Goal: Task Accomplishment & Management: Use online tool/utility

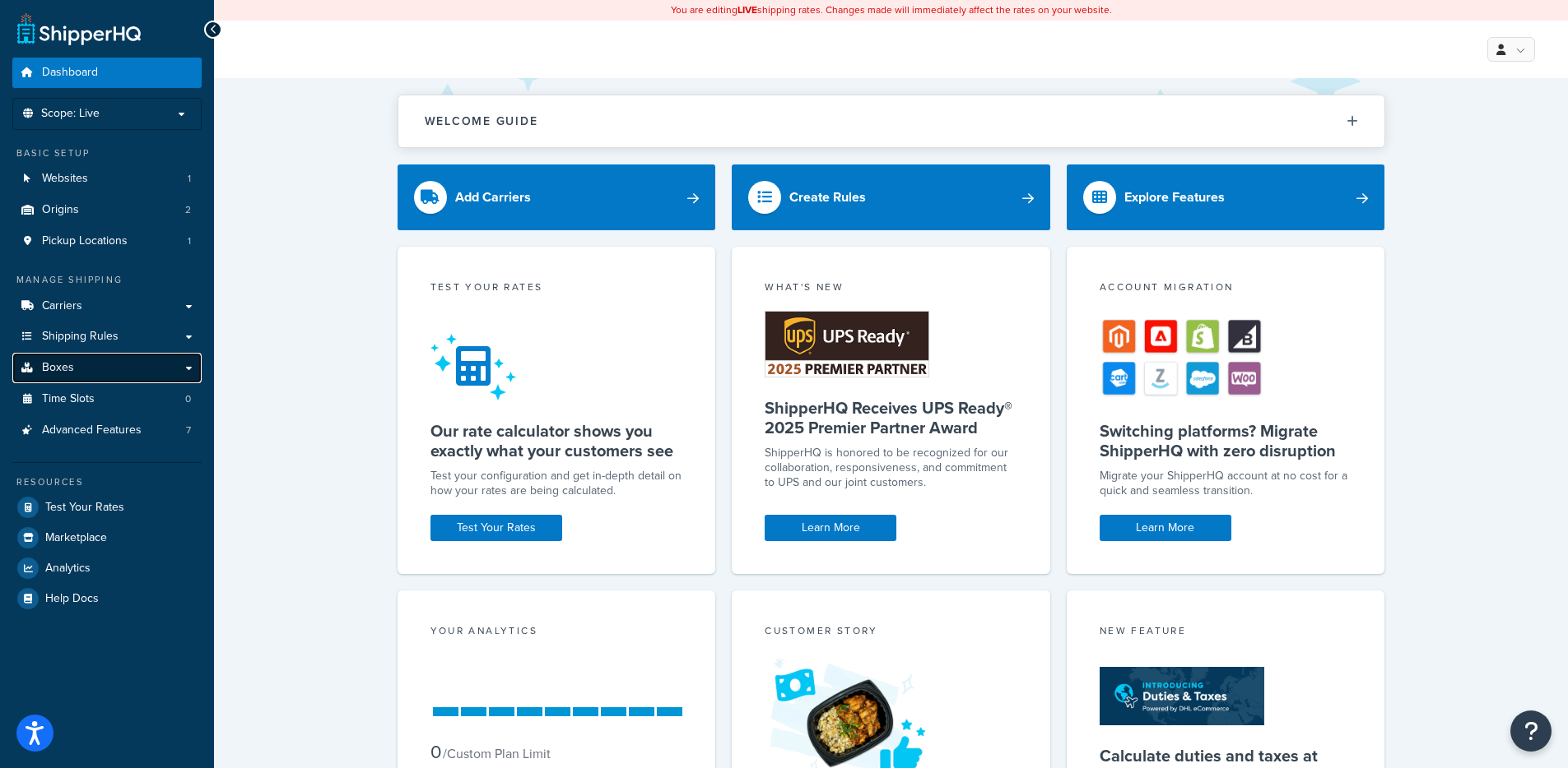
click at [151, 361] on link "Boxes" at bounding box center [107, 368] width 190 height 30
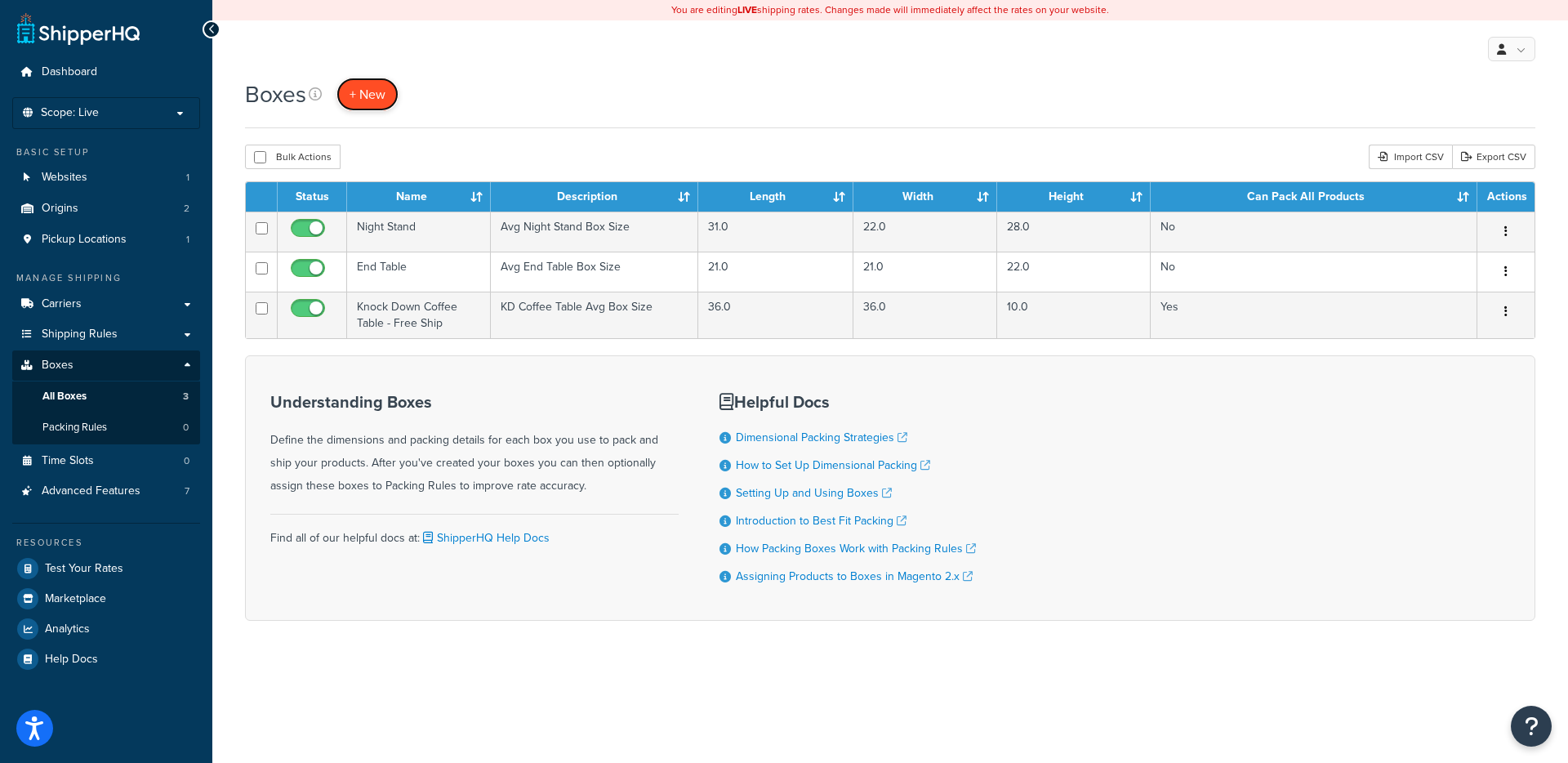
click at [380, 97] on span "+ New" at bounding box center [367, 94] width 36 height 19
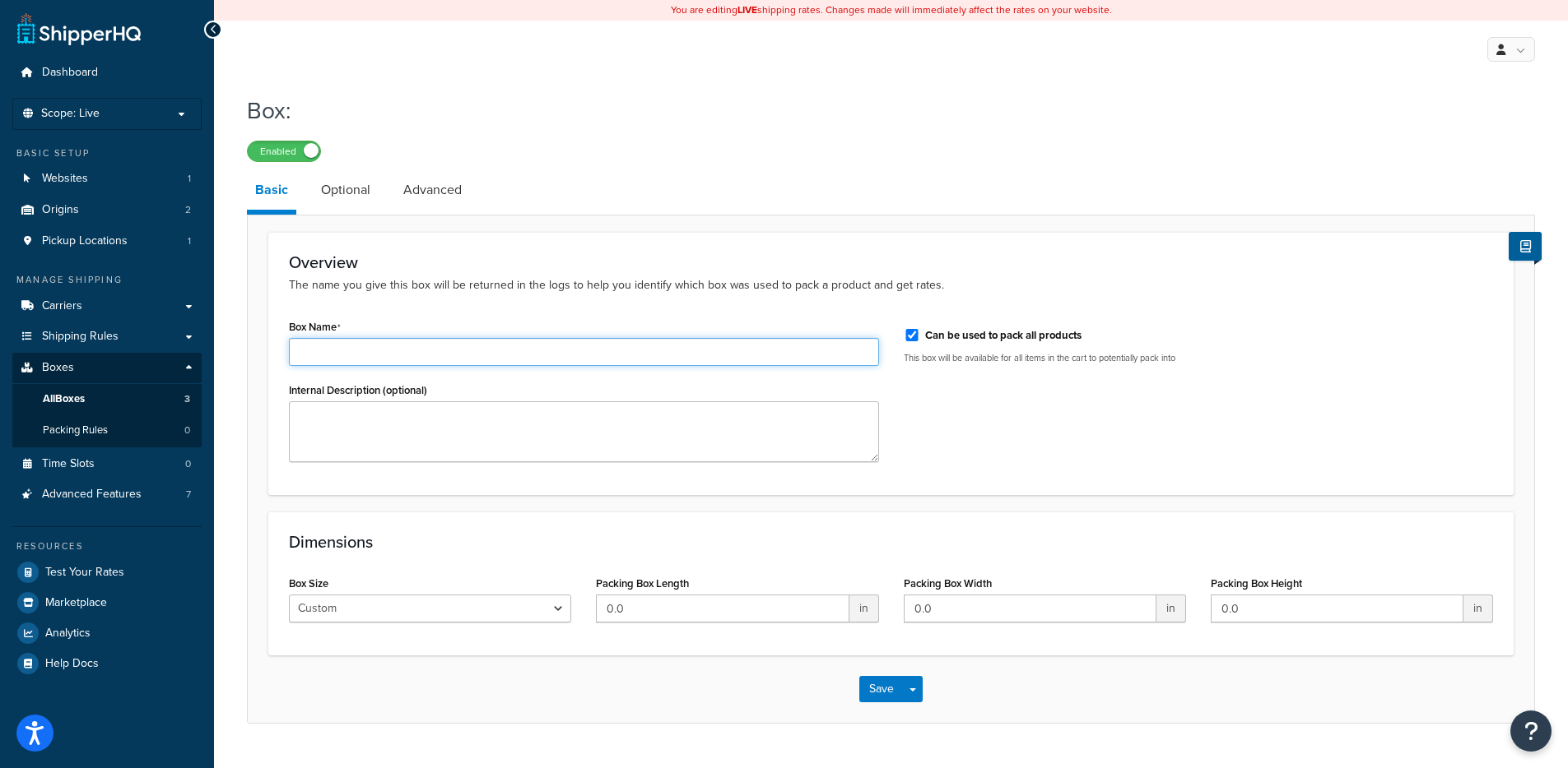
click at [424, 354] on input "Box Name" at bounding box center [583, 351] width 590 height 28
type input "Test Box"
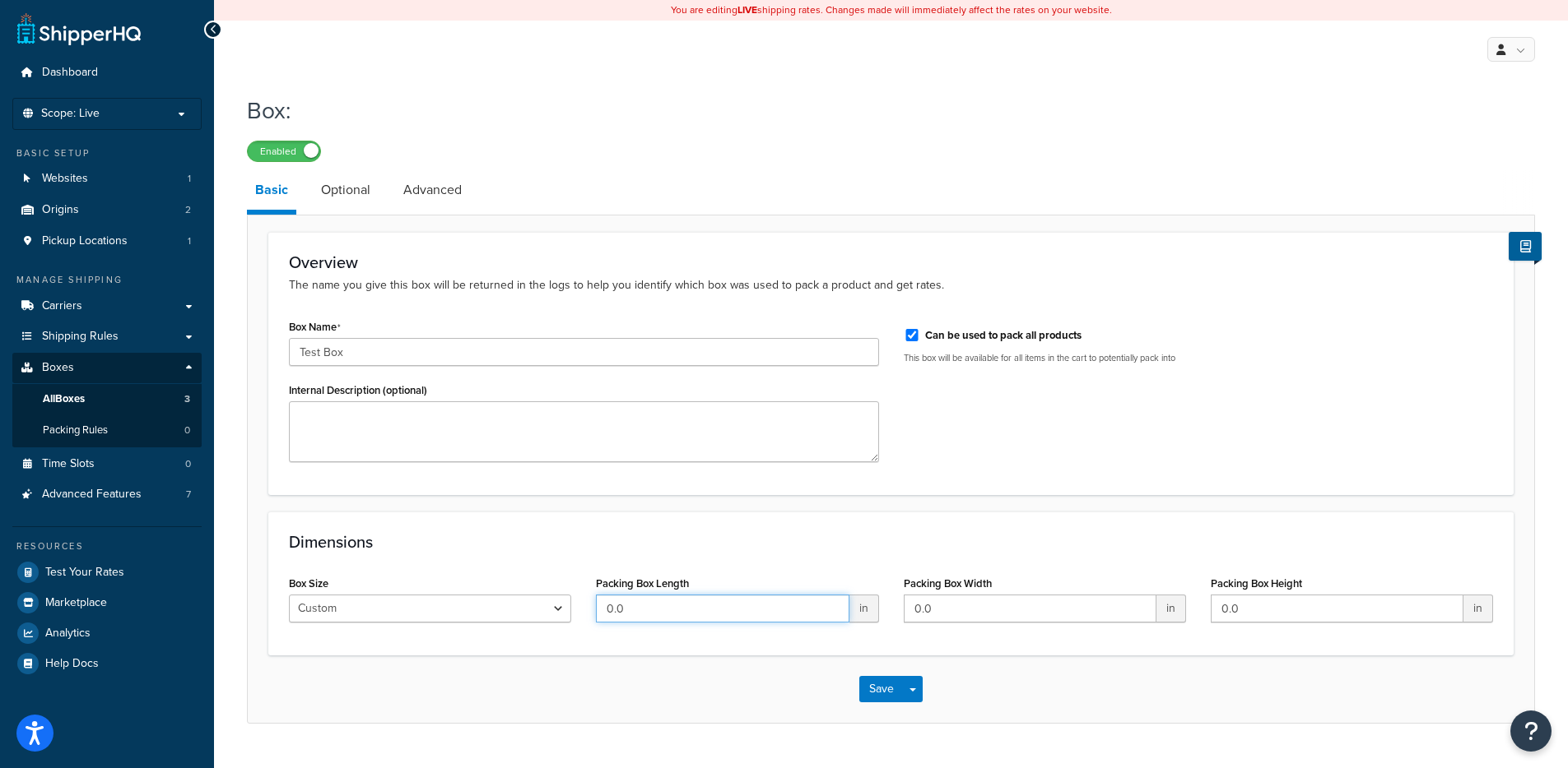
click at [679, 620] on input "0.0" at bounding box center [721, 608] width 253 height 28
type input "2"
type input "5.0"
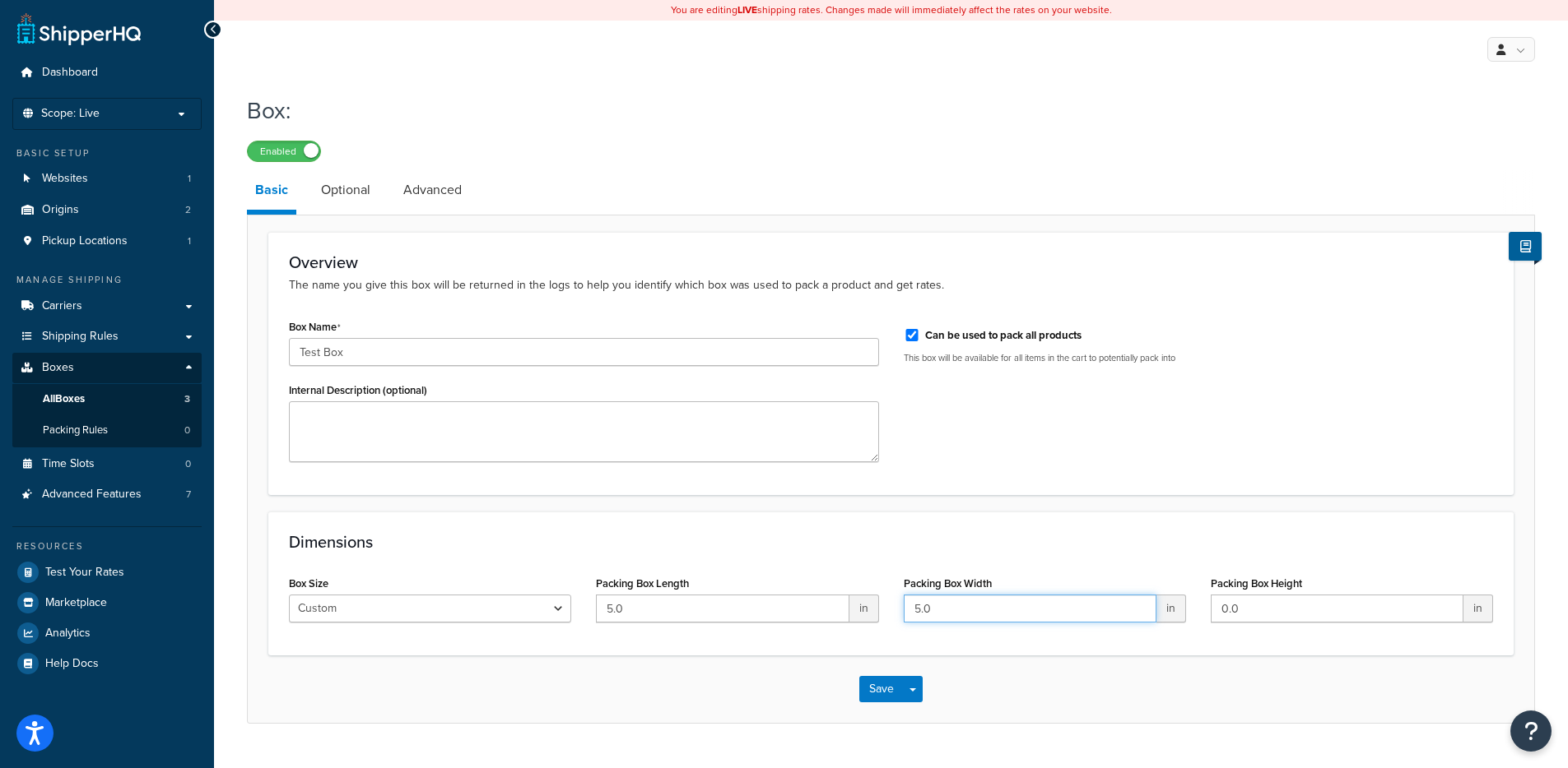
type input "5.0"
click at [1434, 561] on div "Dimensions Box Size Custom USPS Small Flat Box USPS Medium Flat Box USPS Large …" at bounding box center [891, 584] width 1245 height 144
